Goal: Task Accomplishment & Management: Use online tool/utility

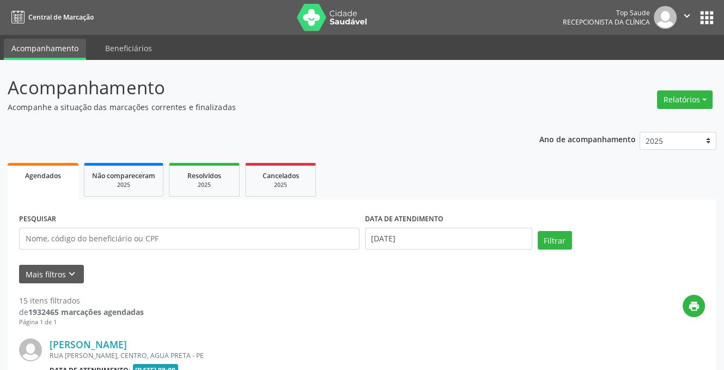
click at [689, 102] on button "Relatórios" at bounding box center [685, 99] width 56 height 19
click at [652, 123] on link "Agendamentos" at bounding box center [654, 123] width 117 height 15
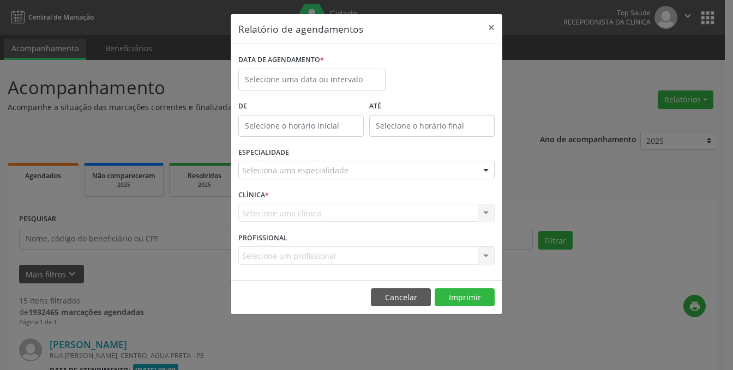
click at [695, 209] on div "Relatório de agendamentos × DATA DE AGENDAMENTO * De ATÉ ESPECIALIDADE Selecion…" at bounding box center [366, 185] width 733 height 370
click at [402, 300] on button "Cancelar" at bounding box center [401, 297] width 60 height 19
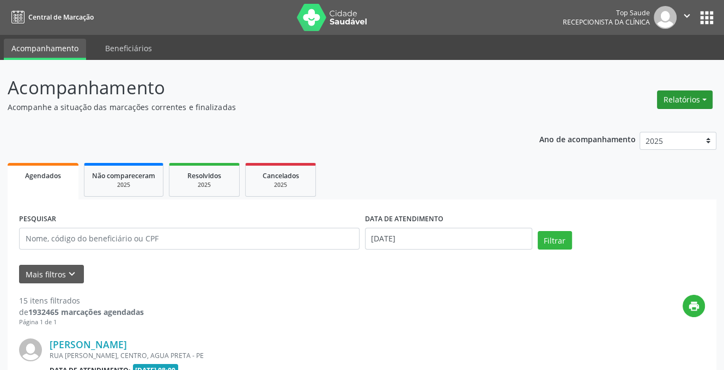
click at [695, 100] on button "Relatórios" at bounding box center [685, 99] width 56 height 19
click at [634, 124] on link "Agendamentos" at bounding box center [654, 123] width 117 height 15
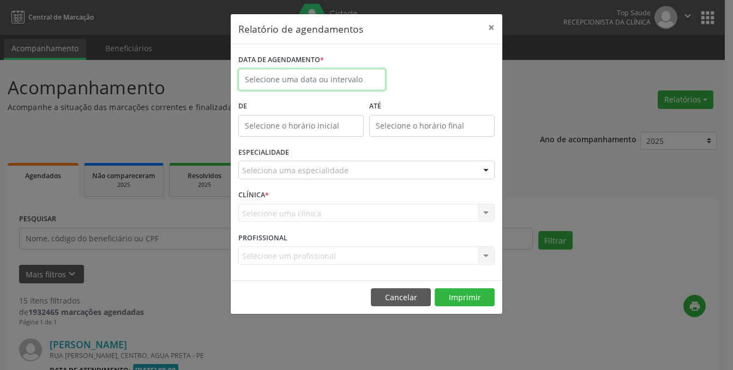
click at [351, 77] on input "text" at bounding box center [311, 80] width 147 height 22
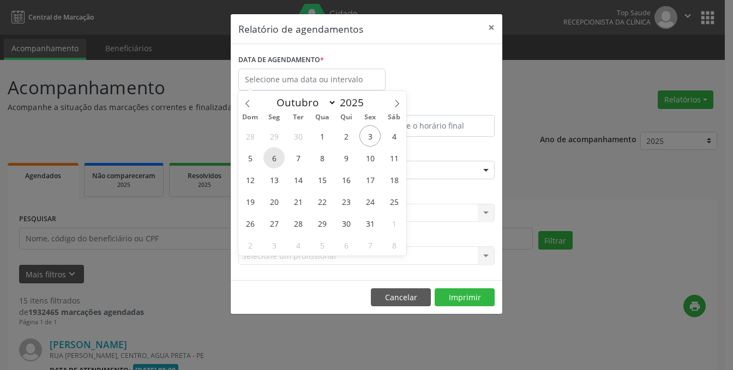
click at [279, 158] on span "6" at bounding box center [273, 157] width 21 height 21
type input "[DATE]"
click at [280, 157] on span "6" at bounding box center [273, 157] width 21 height 21
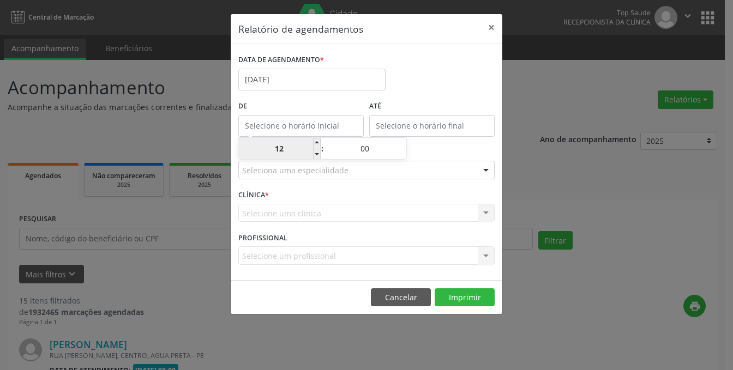
type input "12:00"
click at [279, 128] on input "12:00" at bounding box center [300, 126] width 125 height 22
click at [286, 121] on input "12:00" at bounding box center [300, 126] width 125 height 22
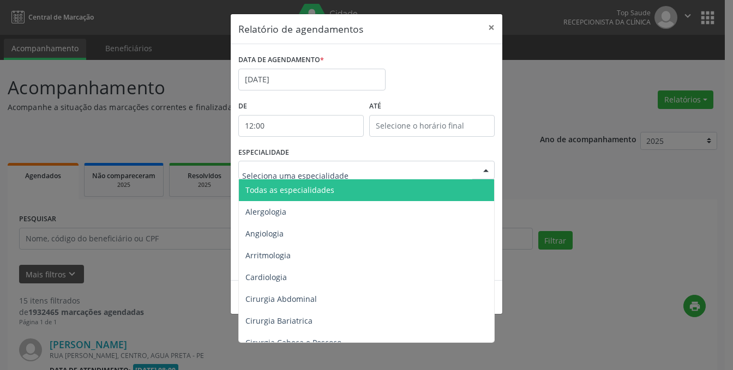
click at [264, 192] on span "Todas as especialidades" at bounding box center [289, 190] width 89 height 10
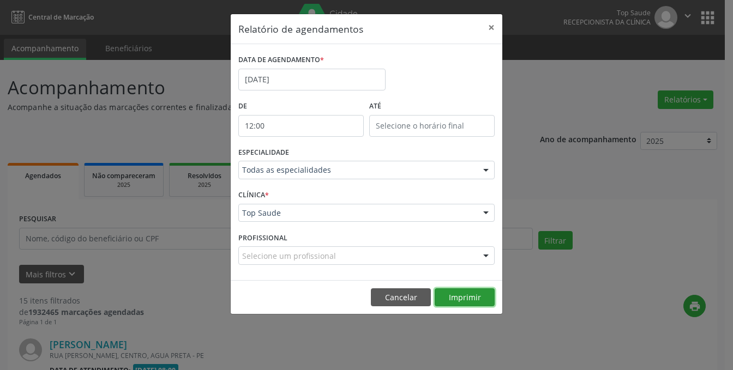
click at [464, 296] on button "Imprimir" at bounding box center [464, 297] width 60 height 19
click at [393, 301] on button "Cancelar" at bounding box center [401, 297] width 60 height 19
